Goal: Contribute content: Contribute content

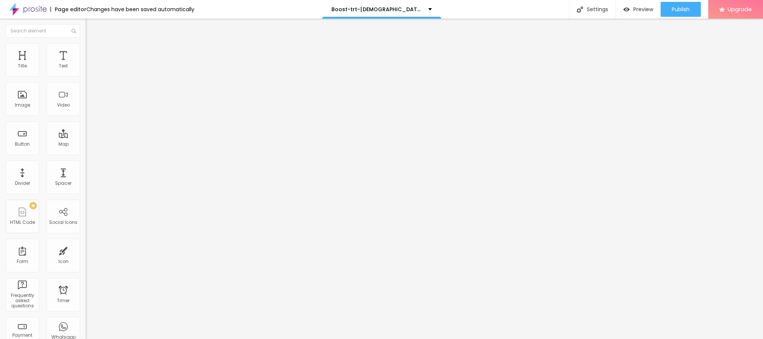
click at [86, 49] on li "Style" at bounding box center [129, 46] width 86 height 7
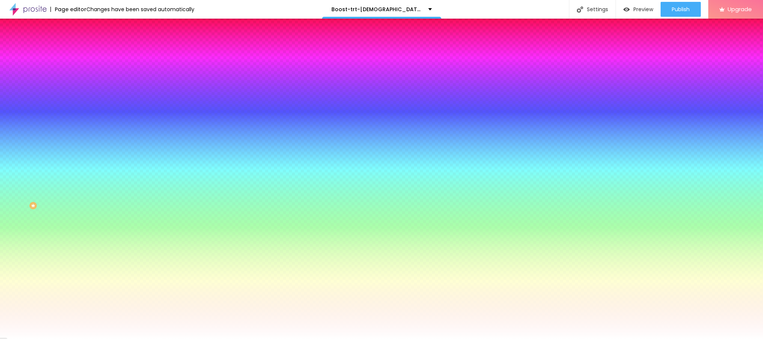
click at [86, 51] on li "Advanced" at bounding box center [129, 54] width 86 height 7
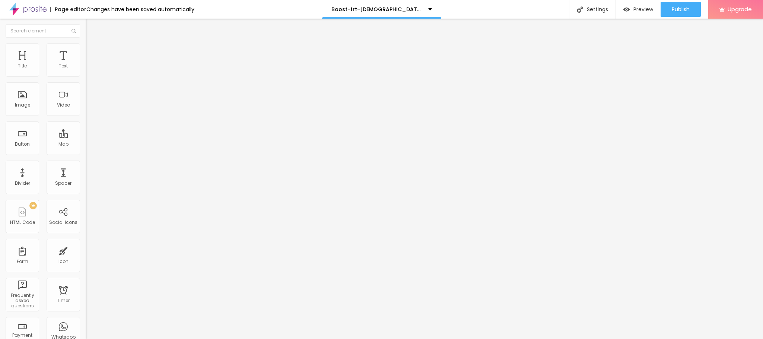
click at [86, 320] on div at bounding box center [129, 320] width 86 height 0
click at [86, 320] on li "Tablet" at bounding box center [129, 322] width 86 height 4
click at [86, 325] on div at bounding box center [129, 325] width 86 height 0
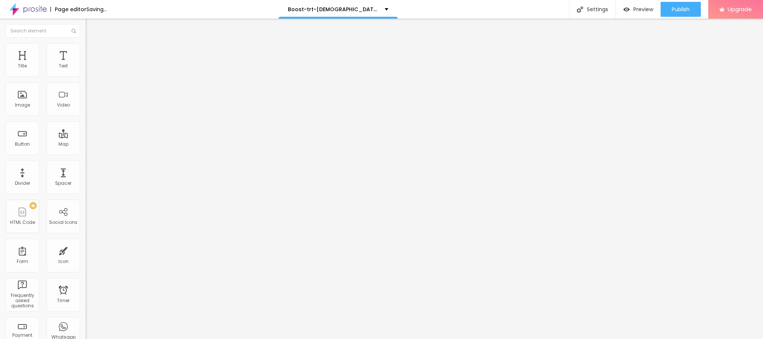
click at [86, 329] on div at bounding box center [129, 329] width 86 height 0
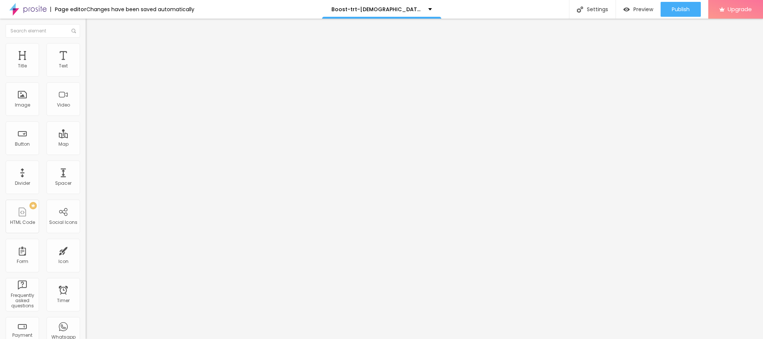
click at [86, 325] on li "Desktop" at bounding box center [129, 327] width 86 height 4
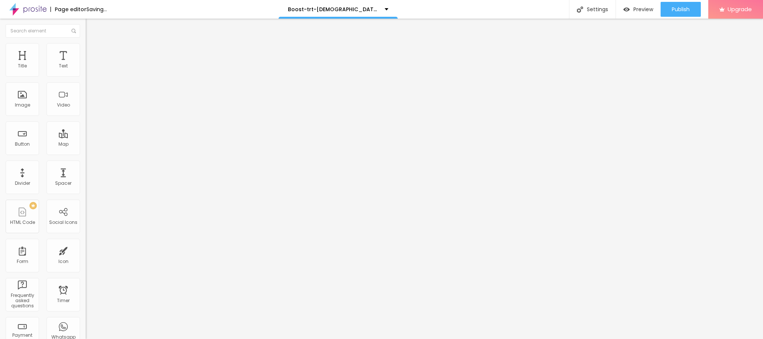
click at [86, 329] on div at bounding box center [129, 329] width 86 height 0
click at [86, 325] on div at bounding box center [129, 325] width 86 height 0
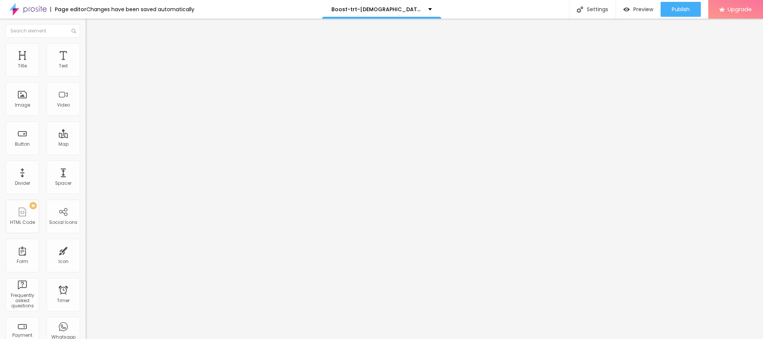
click at [86, 316] on li "Phone" at bounding box center [129, 318] width 86 height 4
drag, startPoint x: 70, startPoint y: 166, endPoint x: 75, endPoint y: 172, distance: 8.2
click at [86, 316] on li "Phone" at bounding box center [129, 318] width 86 height 4
click at [86, 320] on div at bounding box center [129, 320] width 86 height 0
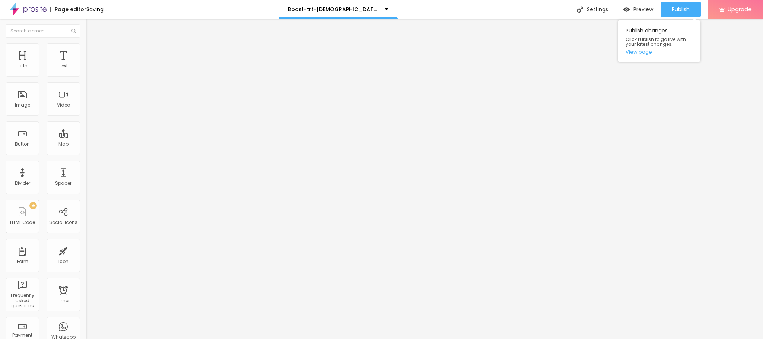
drag, startPoint x: 680, startPoint y: 12, endPoint x: 668, endPoint y: 30, distance: 21.7
click at [680, 13] on div "Publish" at bounding box center [681, 9] width 18 height 15
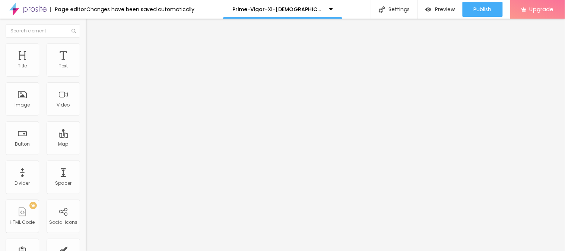
click at [86, 64] on span "Add image" at bounding box center [101, 61] width 31 height 6
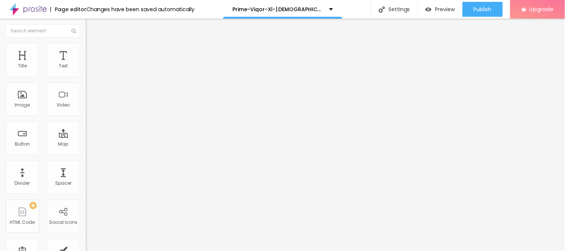
click at [86, 153] on input "https://" at bounding box center [130, 148] width 89 height 7
drag, startPoint x: 32, startPoint y: 200, endPoint x: 0, endPoint y: 198, distance: 32.5
click at [86, 170] on div "Change image Image description (Alt) Align Aspect Ratio Original Cinema 16:9 De…" at bounding box center [129, 114] width 86 height 112
paste input "[DOMAIN_NAME][URL]"
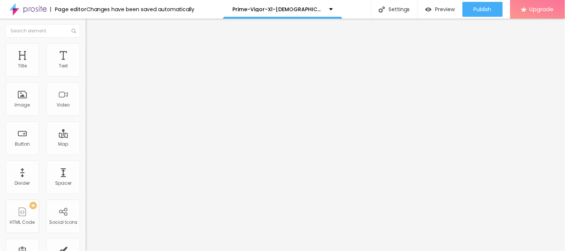
scroll to position [0, 14]
type input "[URL][DOMAIN_NAME]"
click at [86, 46] on ul "Content Style Advanced" at bounding box center [129, 47] width 86 height 22
click at [86, 43] on li "Content" at bounding box center [129, 39] width 86 height 7
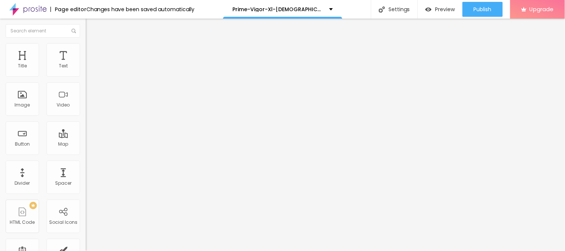
click at [91, 27] on img "button" at bounding box center [94, 27] width 6 height 6
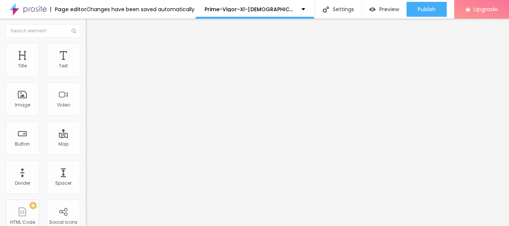
click at [86, 75] on input "text" at bounding box center [130, 71] width 89 height 7
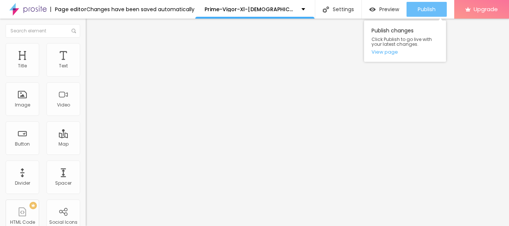
click at [417, 10] on span "Publish" at bounding box center [426, 9] width 18 height 6
click at [386, 52] on link "View page" at bounding box center [404, 52] width 67 height 5
click at [422, 12] on span "Publish" at bounding box center [426, 9] width 18 height 6
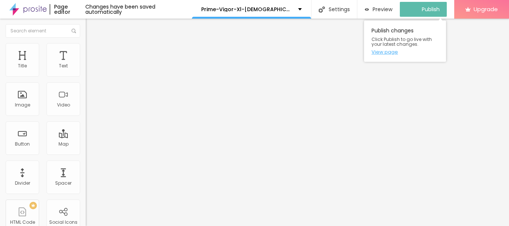
click at [385, 53] on link "View page" at bounding box center [404, 52] width 67 height 5
